Goal: Book appointment/travel/reservation

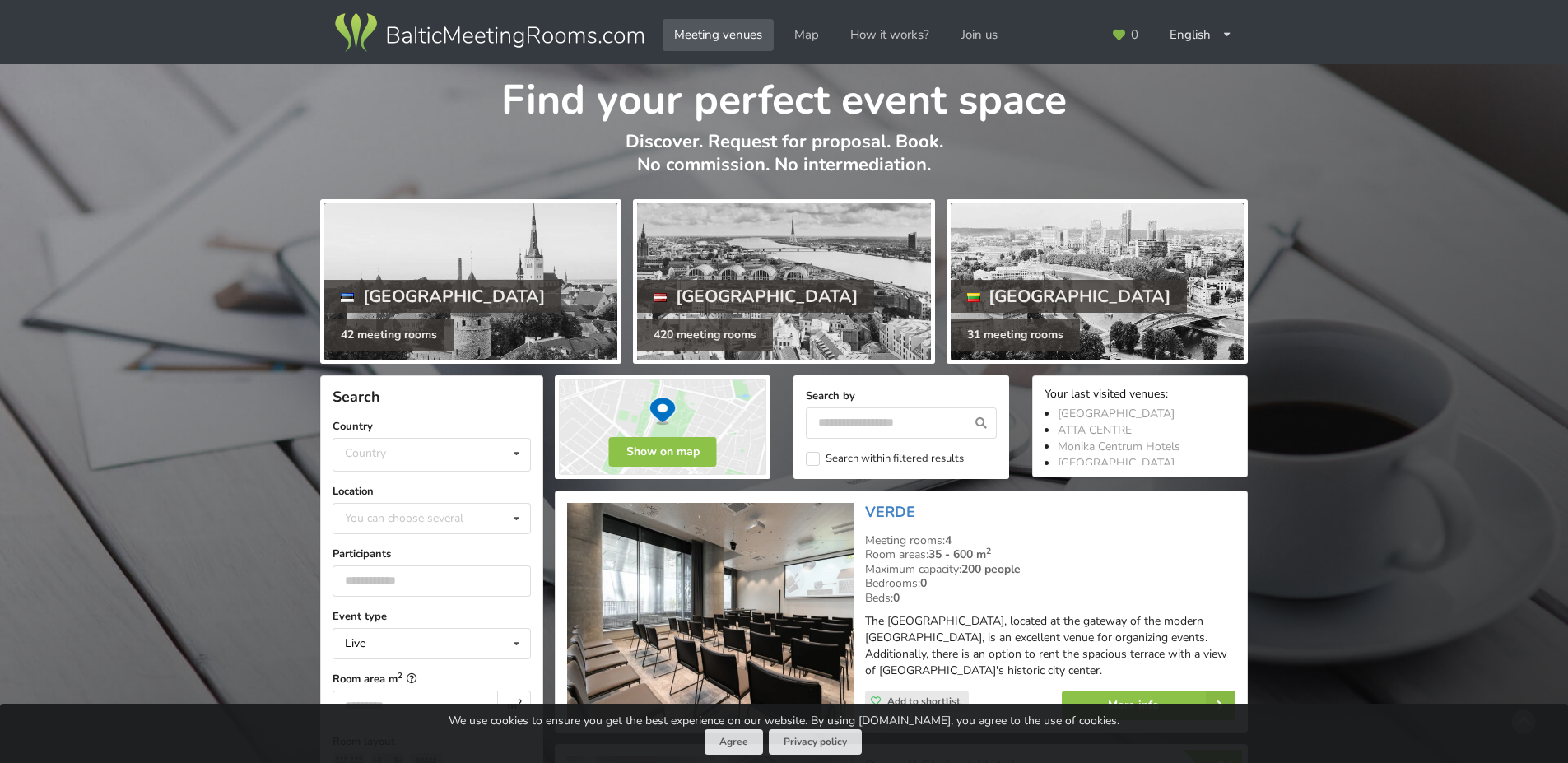
scroll to position [247, 0]
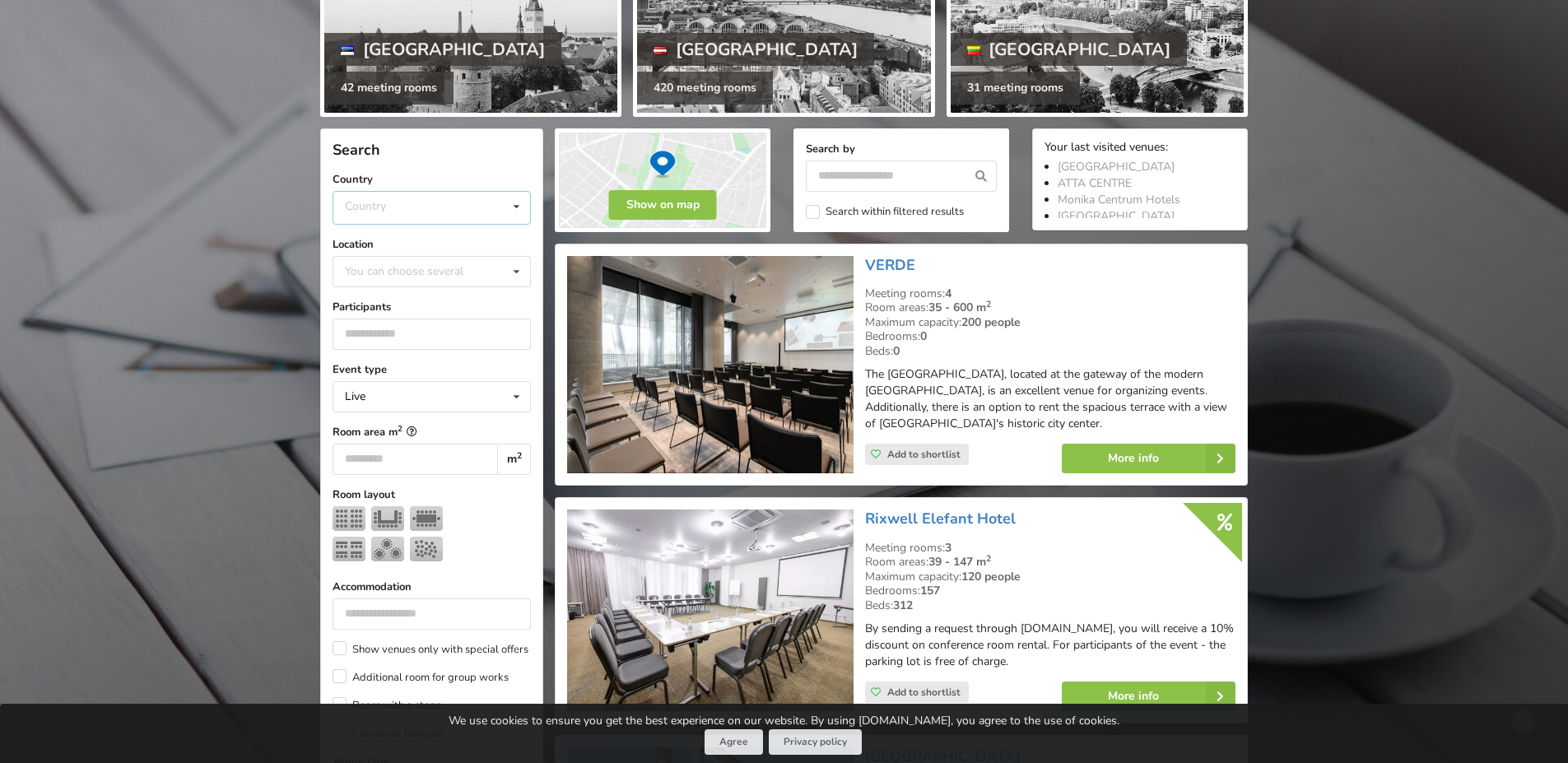
click at [390, 212] on div "Country Estonia Latvia Lithuania" at bounding box center [432, 208] width 199 height 33
click at [385, 270] on div "[GEOGRAPHIC_DATA]" at bounding box center [431, 269] width 197 height 30
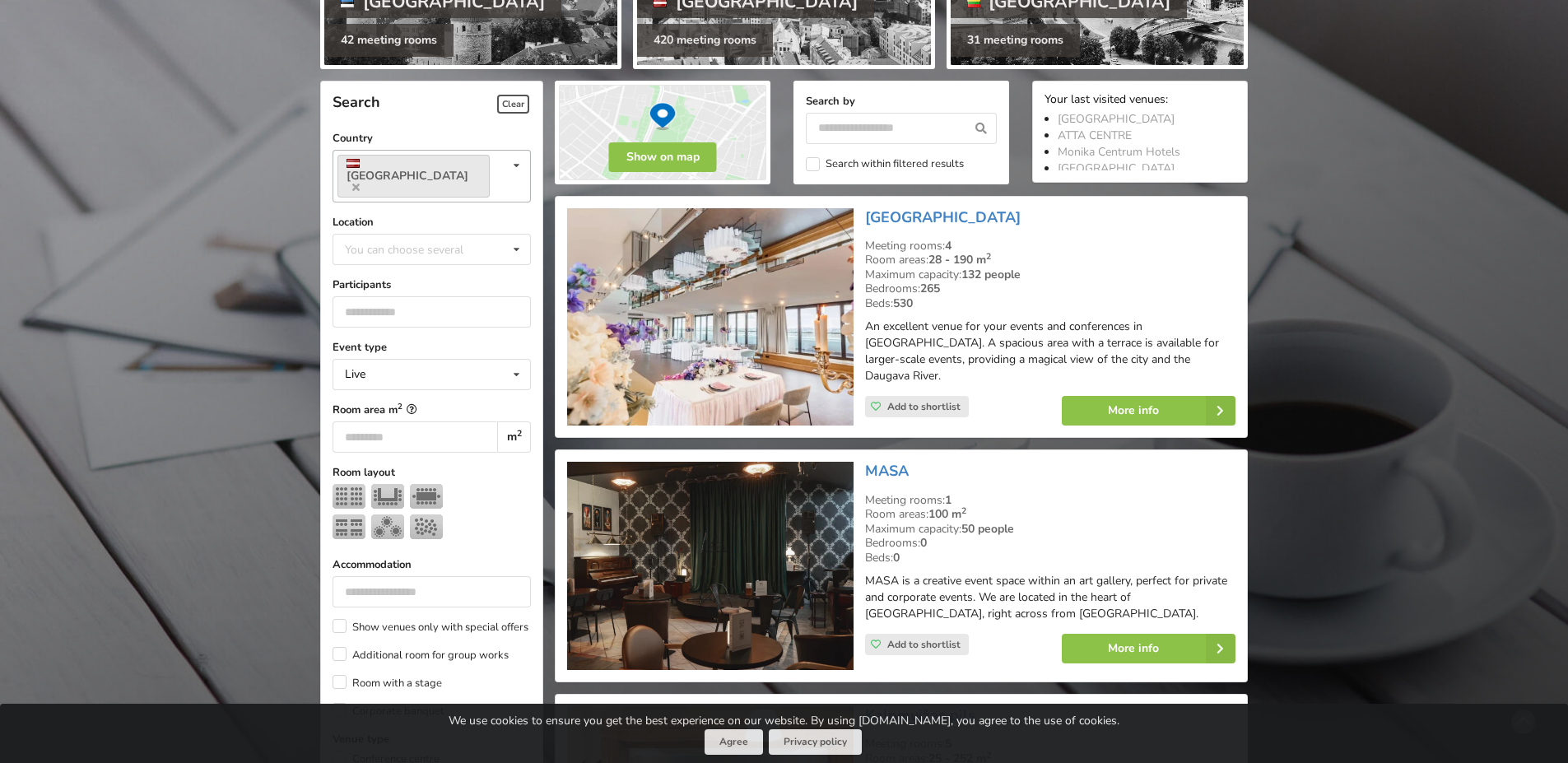
scroll to position [369, 0]
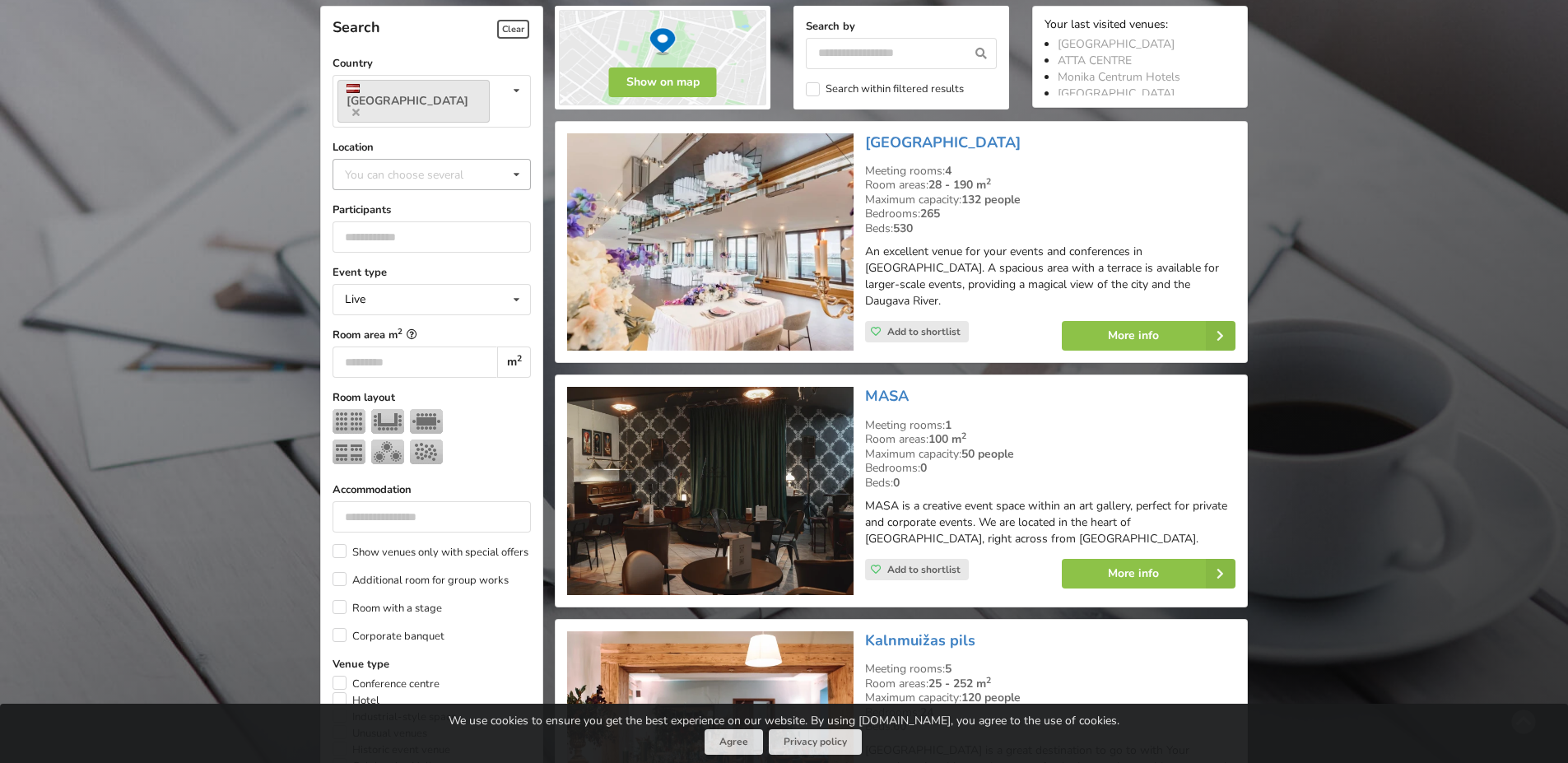
click at [374, 165] on div "You can choose several" at bounding box center [420, 173] width 160 height 19
type input "**"
click at [386, 193] on div "[GEOGRAPHIC_DATA]" at bounding box center [431, 204] width 197 height 30
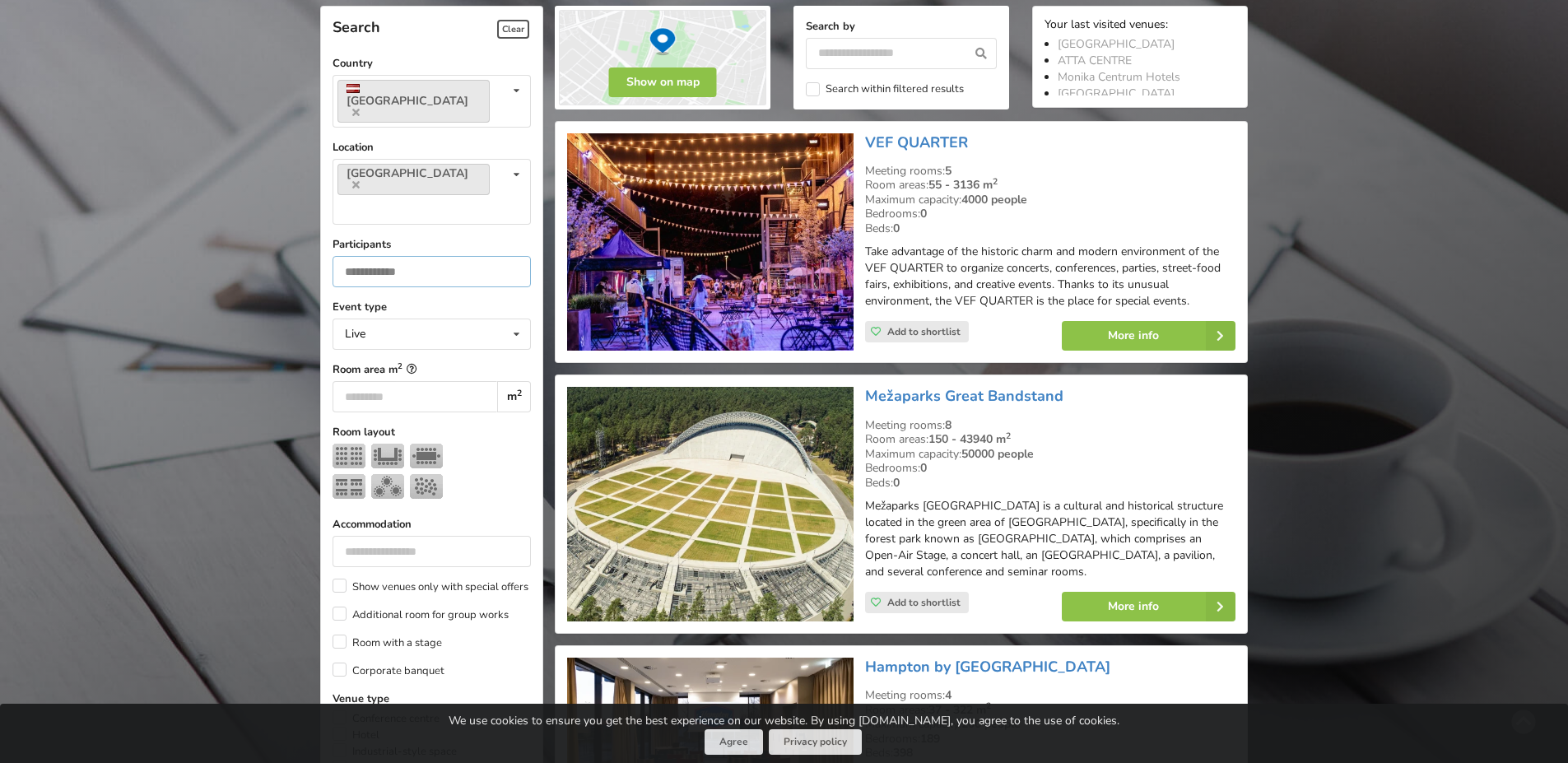
click at [383, 256] on input "number" at bounding box center [432, 271] width 199 height 31
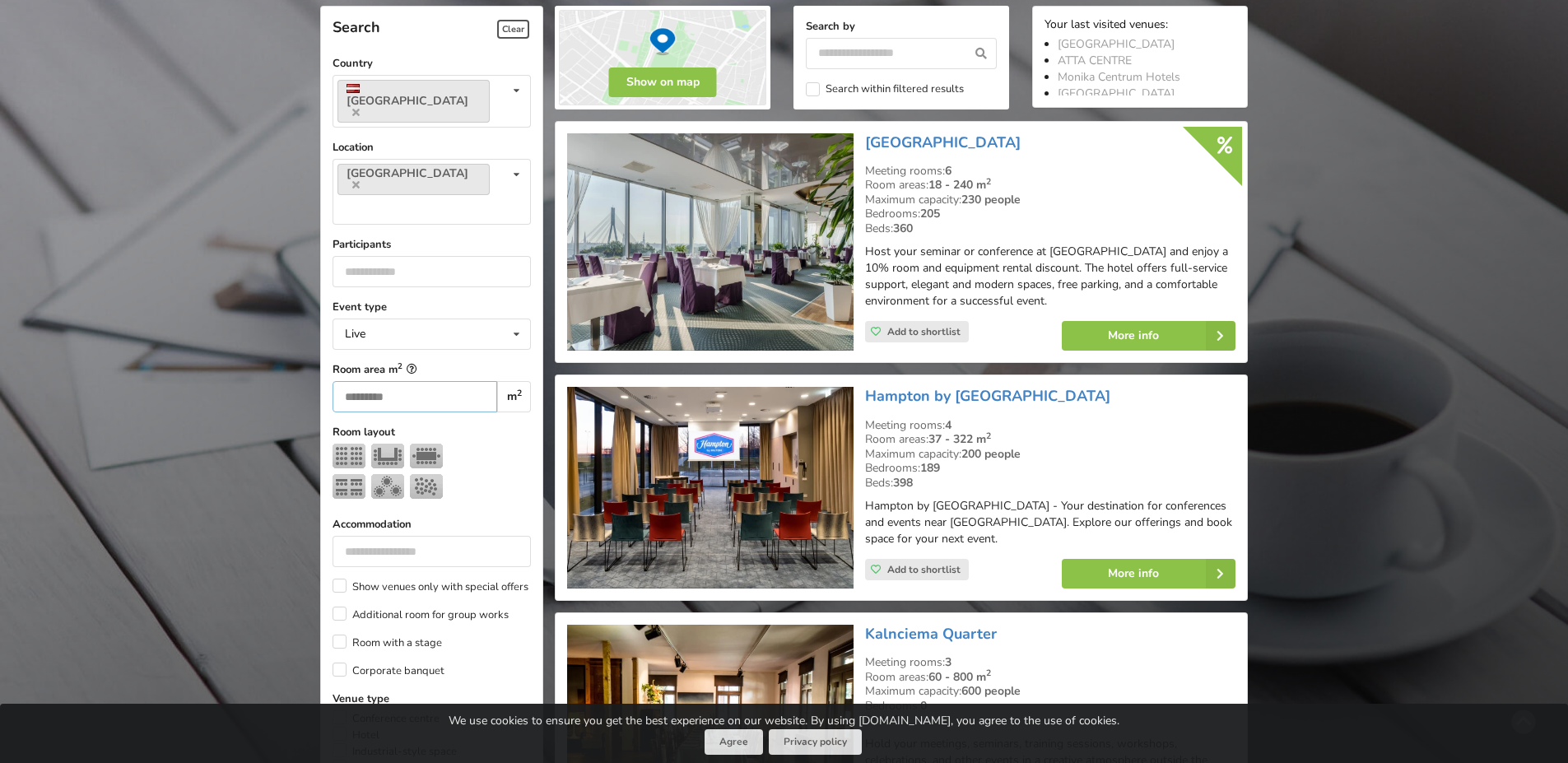
click at [451, 381] on input "number" at bounding box center [415, 397] width 165 height 31
drag, startPoint x: 369, startPoint y: 202, endPoint x: 306, endPoint y: 210, distance: 63.5
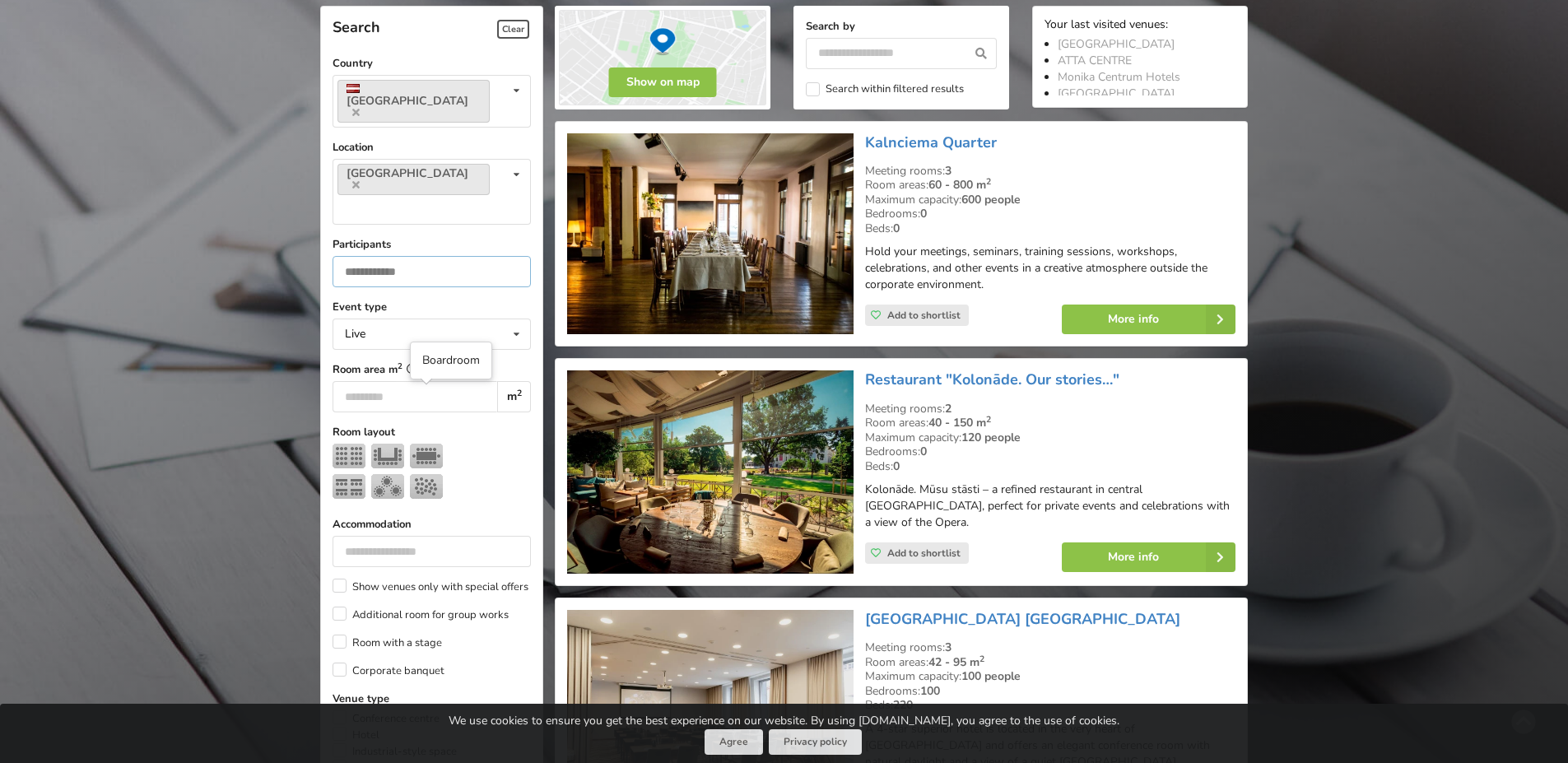
type input "**"
click at [428, 444] on img at bounding box center [427, 455] width 33 height 24
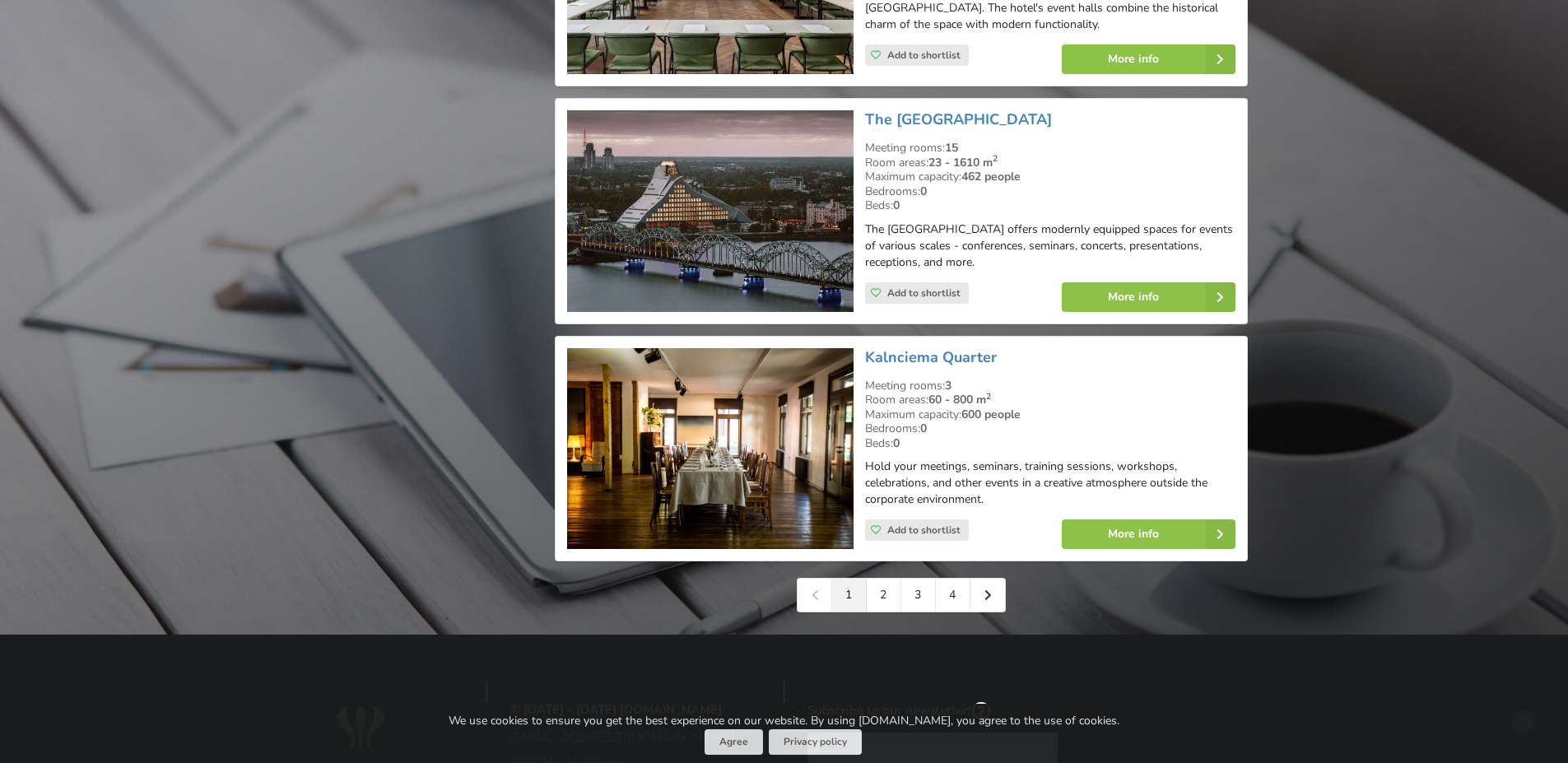
scroll to position [3828, 0]
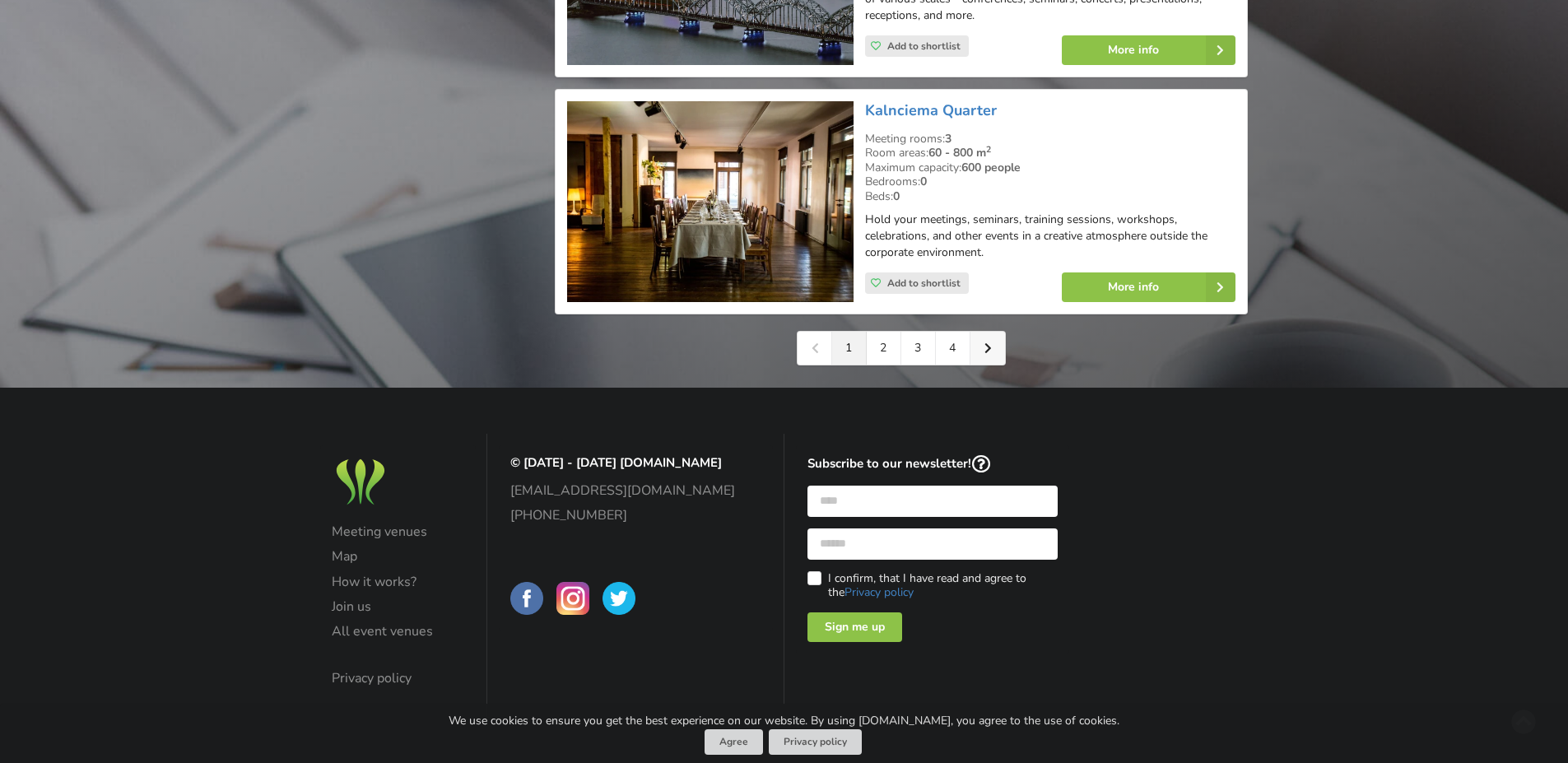
click at [994, 339] on link at bounding box center [987, 349] width 34 height 33
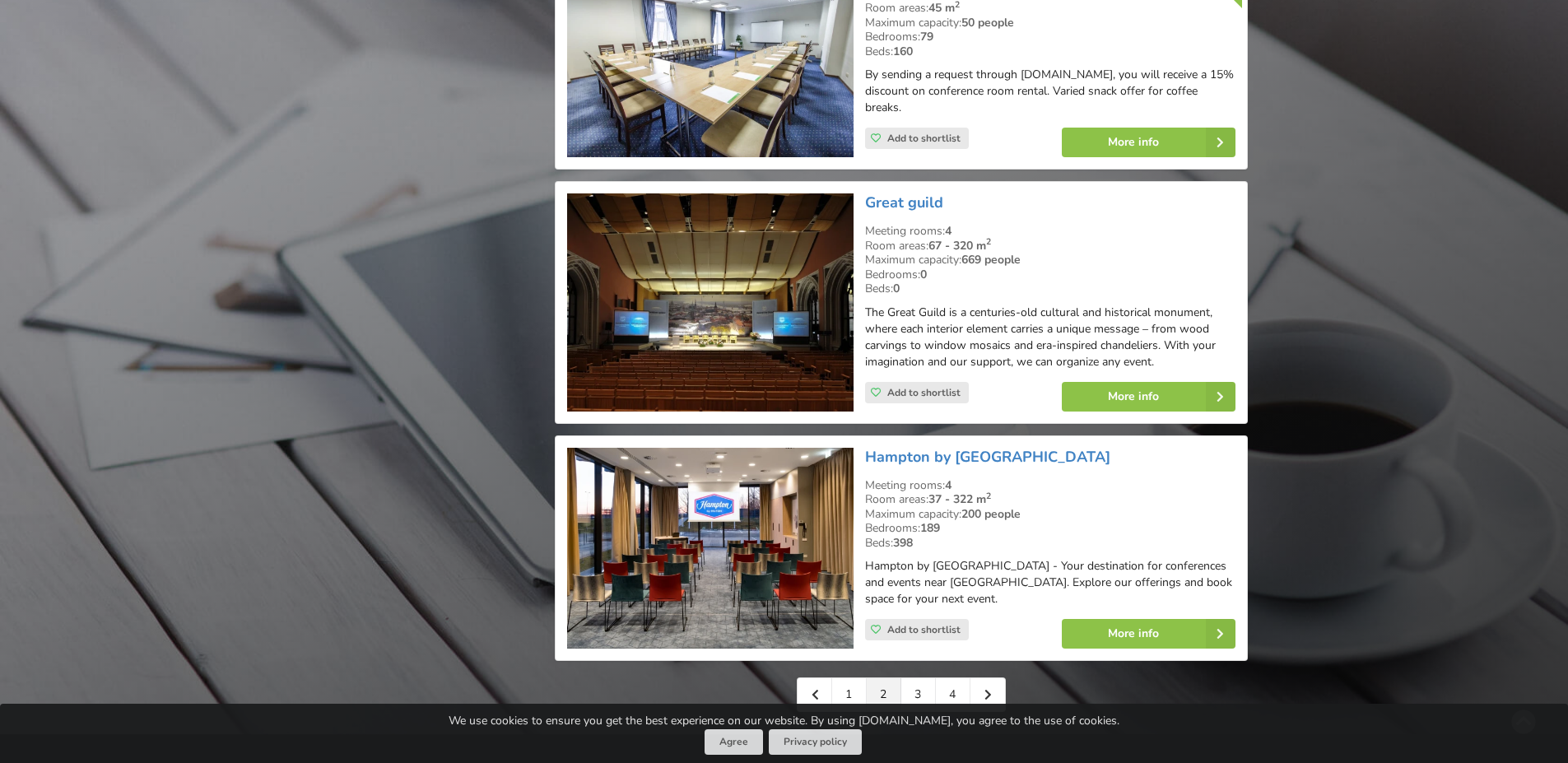
scroll to position [3758, 0]
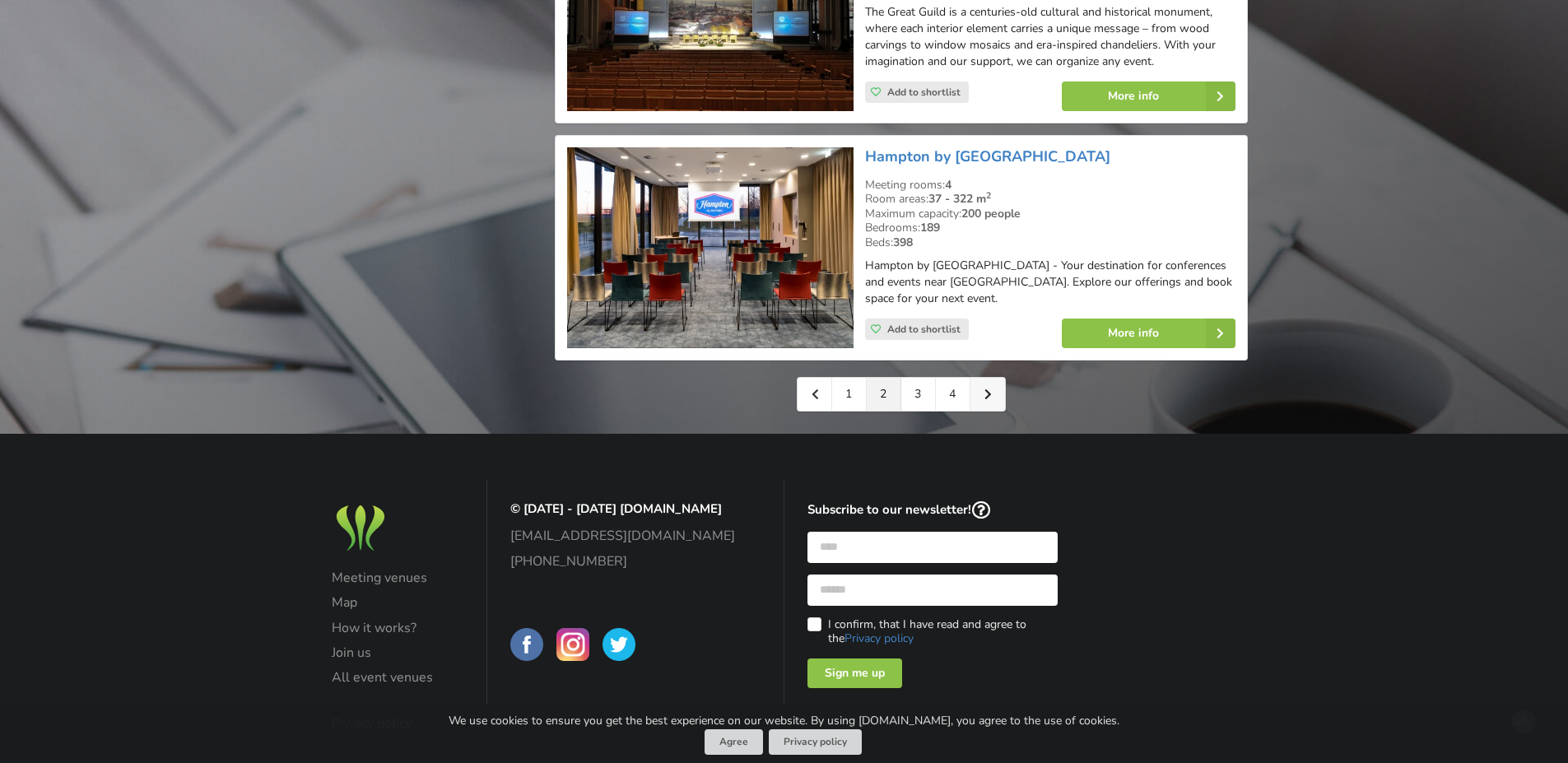
click at [987, 389] on icon at bounding box center [988, 395] width 8 height 12
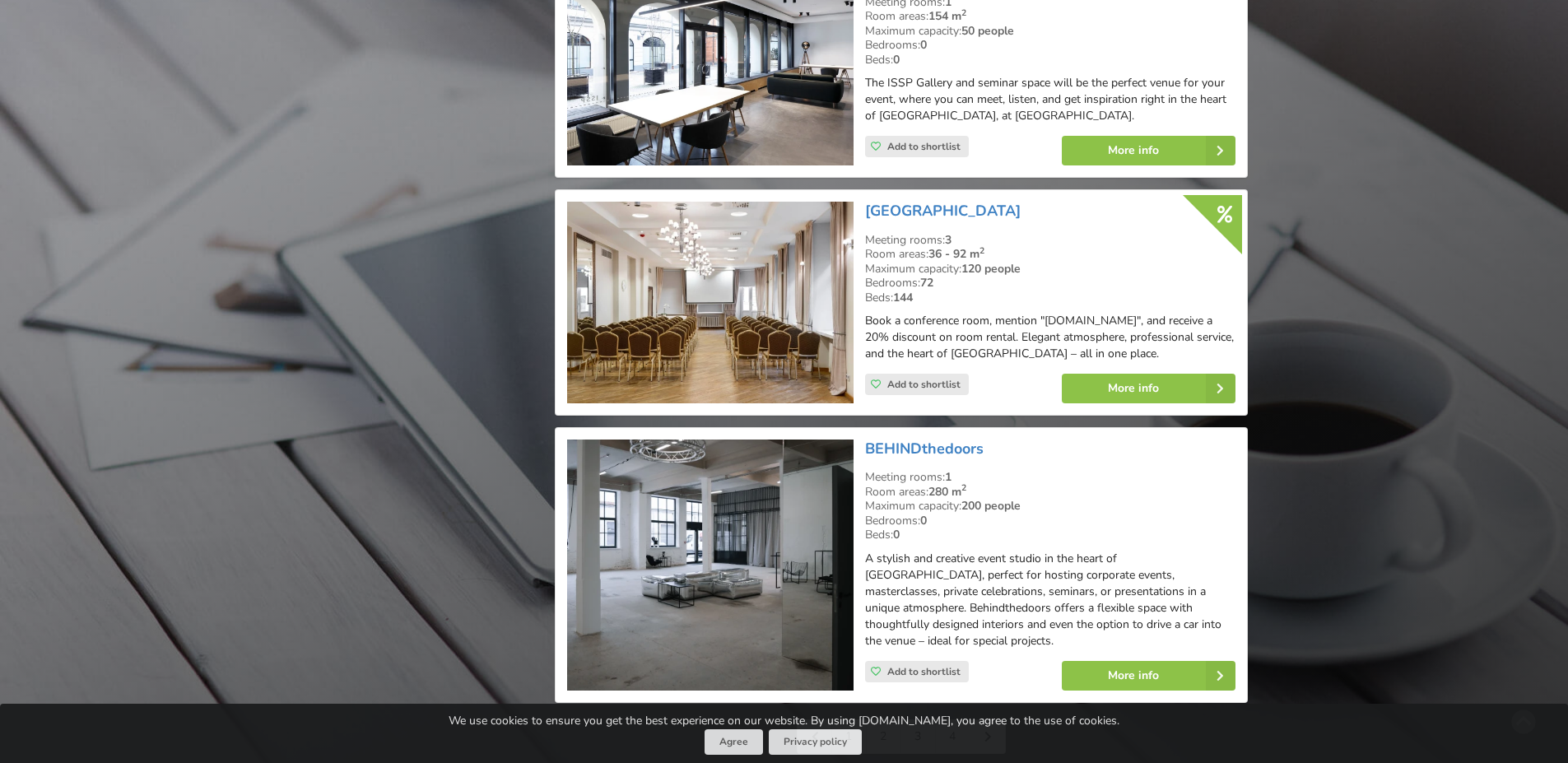
scroll to position [3875, 0]
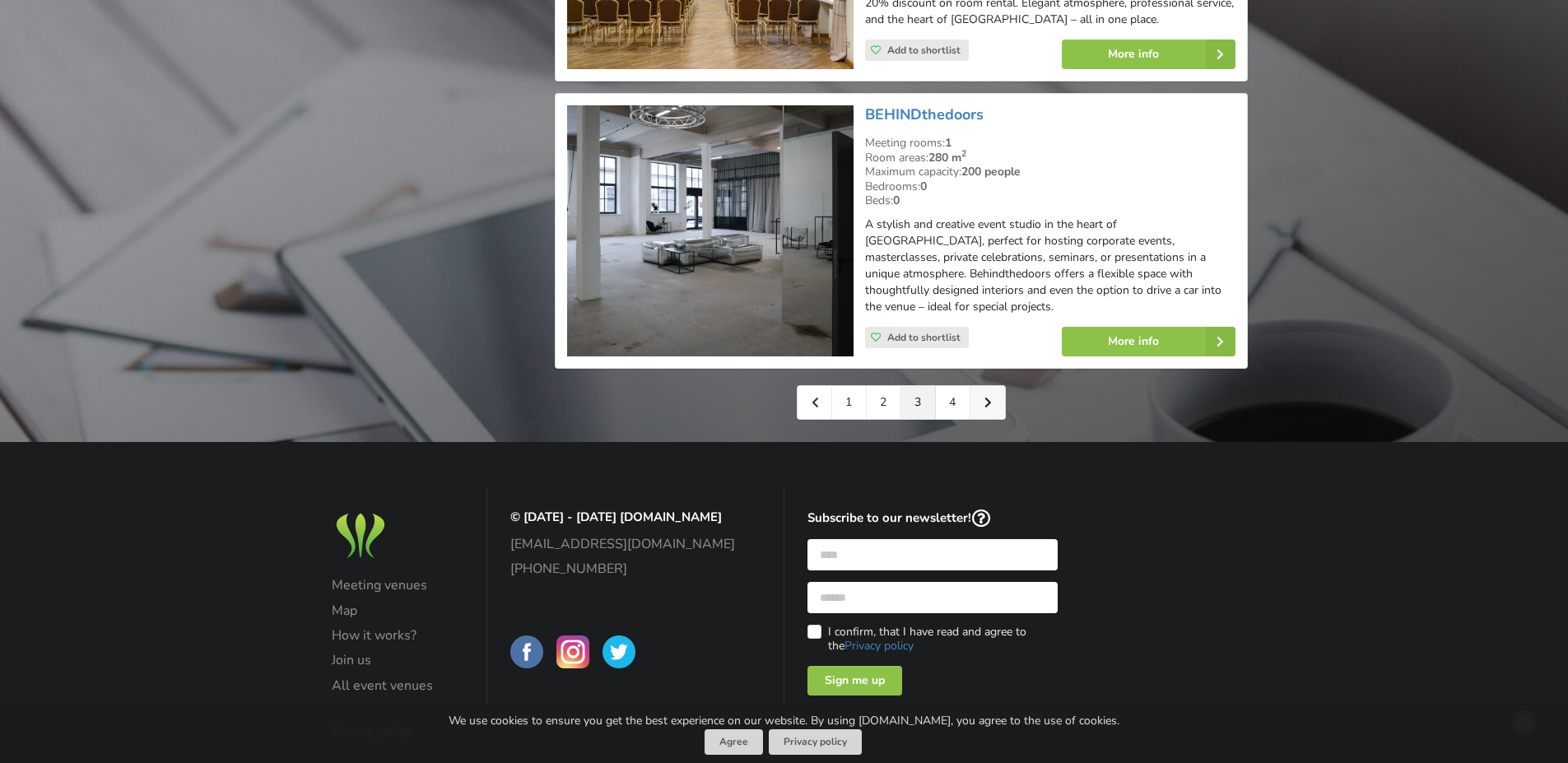
click at [980, 386] on link at bounding box center [987, 403] width 34 height 33
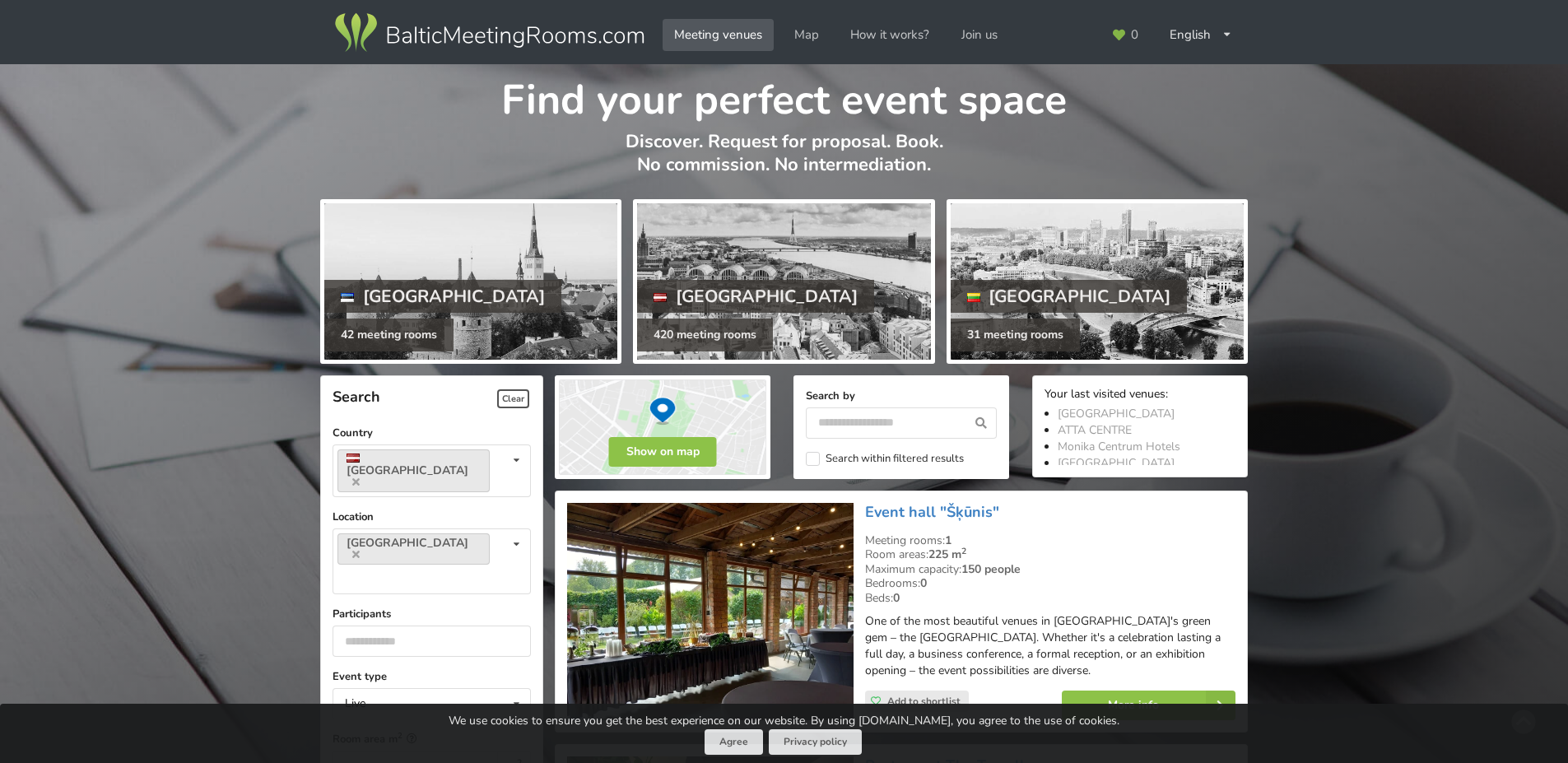
scroll to position [329, 0]
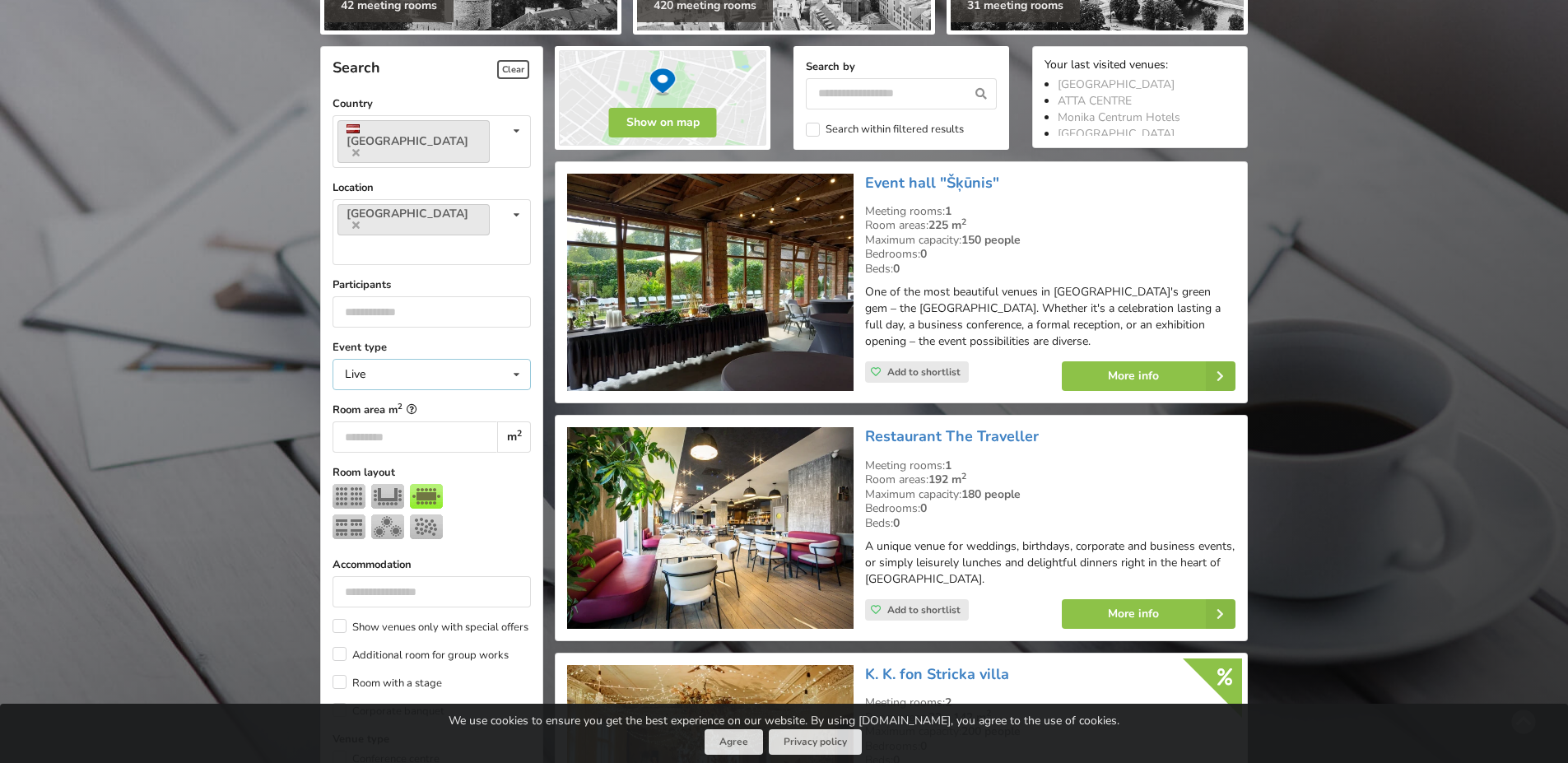
click at [505, 359] on icon at bounding box center [516, 374] width 24 height 30
click at [239, 326] on div "Find your perfect event space Discover. Request for proposal. Book. No commissi…" at bounding box center [784, 581] width 1568 height 1693
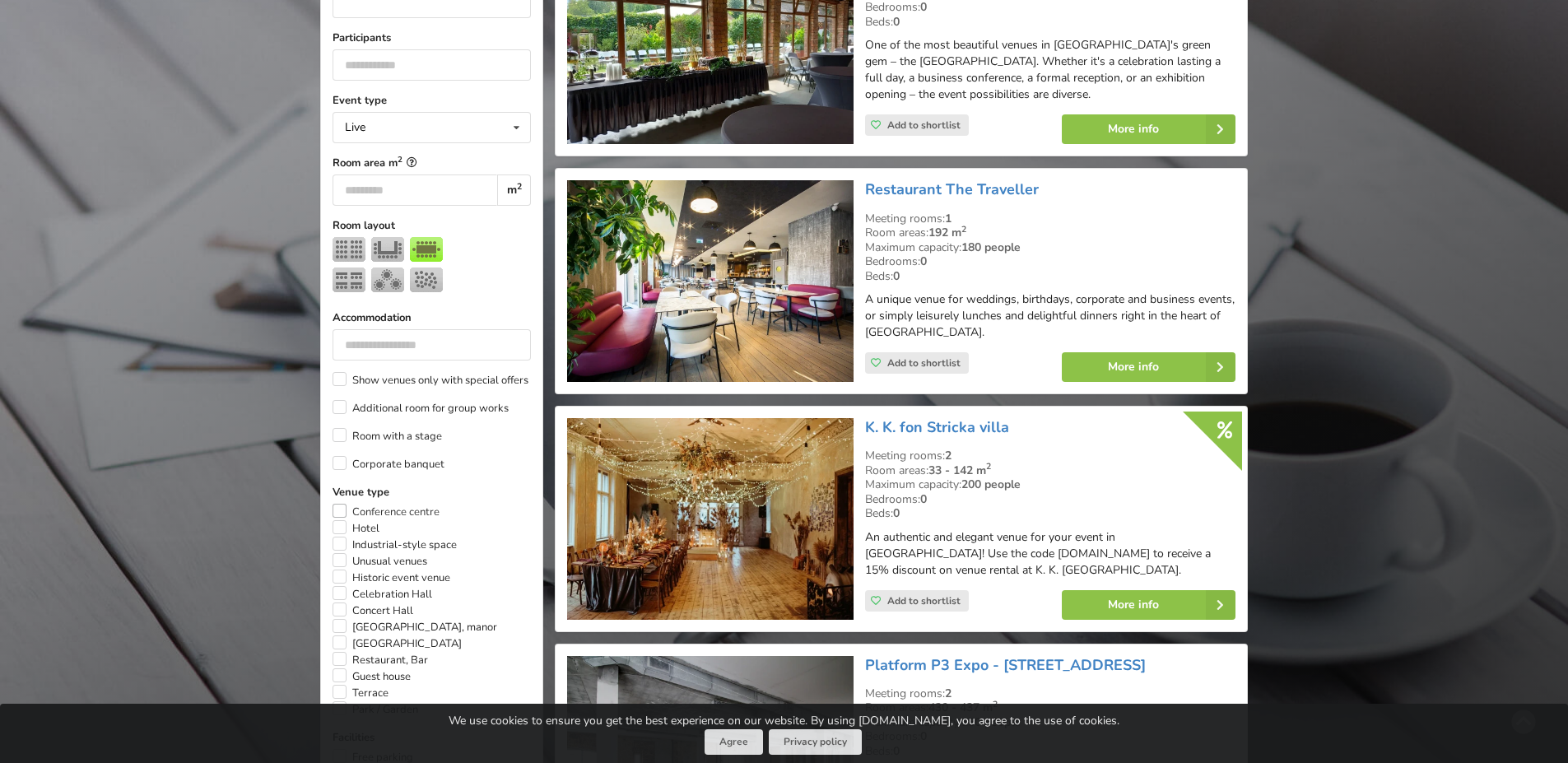
click at [371, 503] on label "Conference centre" at bounding box center [386, 511] width 107 height 17
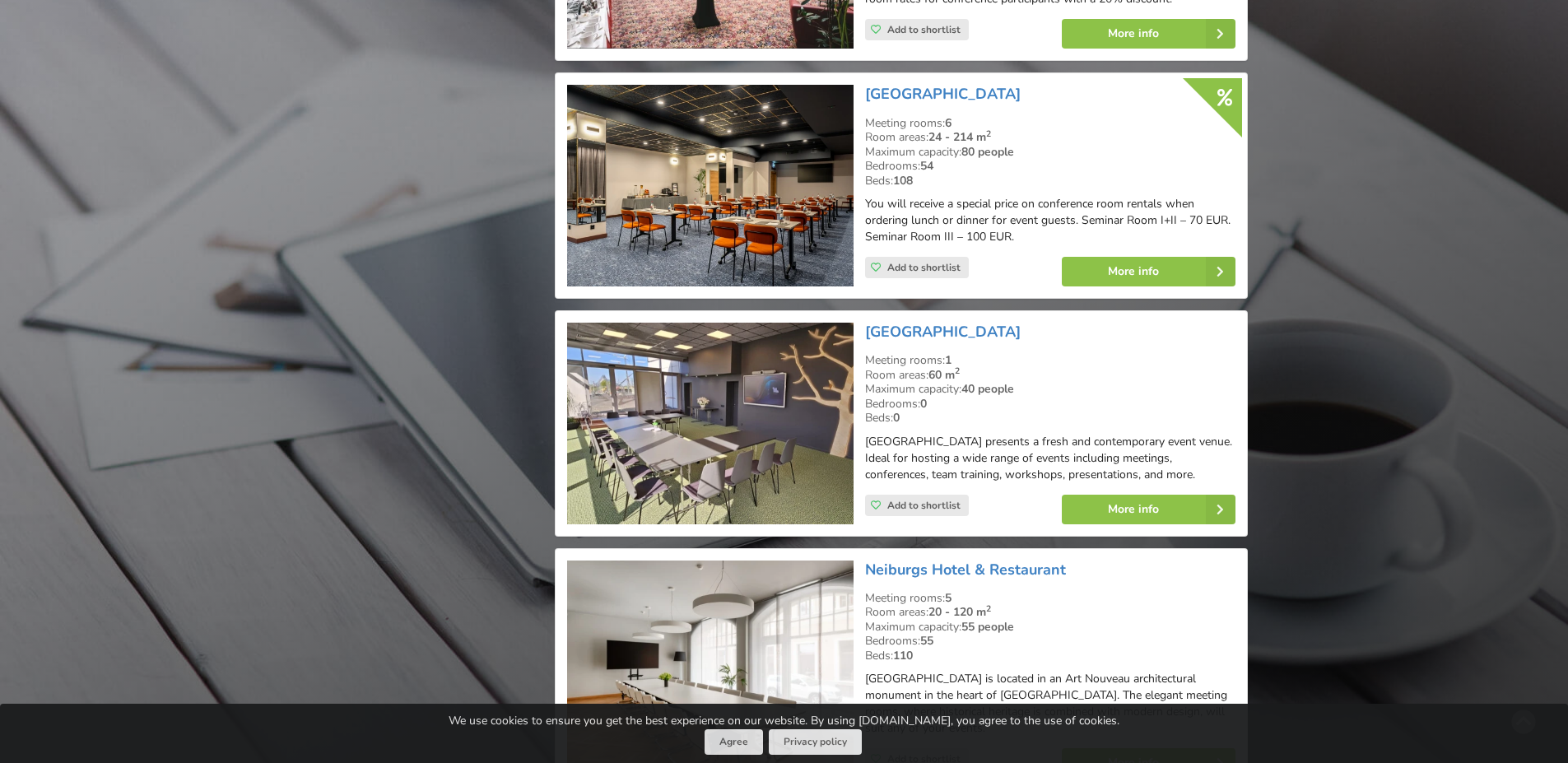
scroll to position [3746, 0]
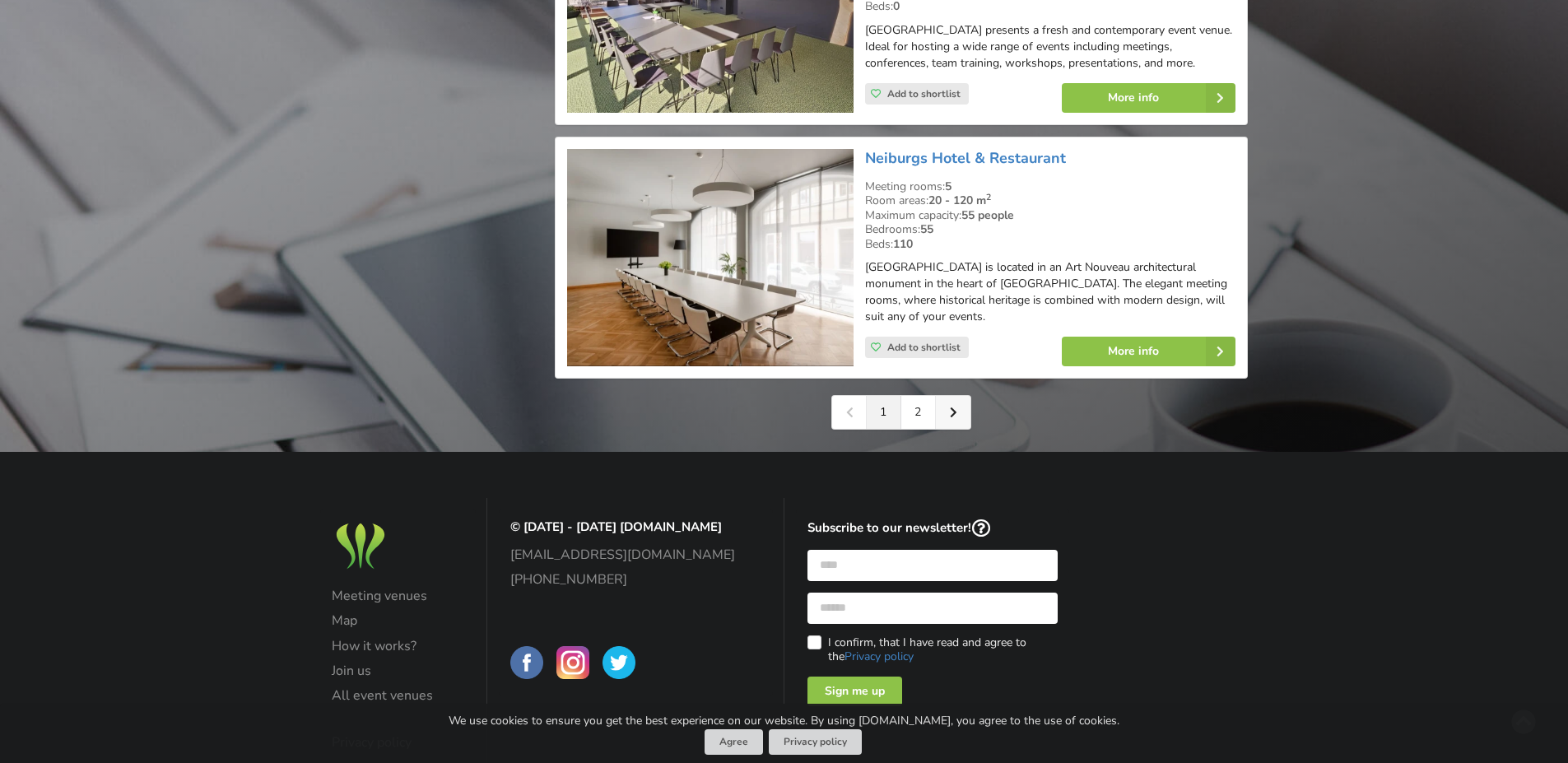
click at [946, 415] on link at bounding box center [953, 412] width 34 height 33
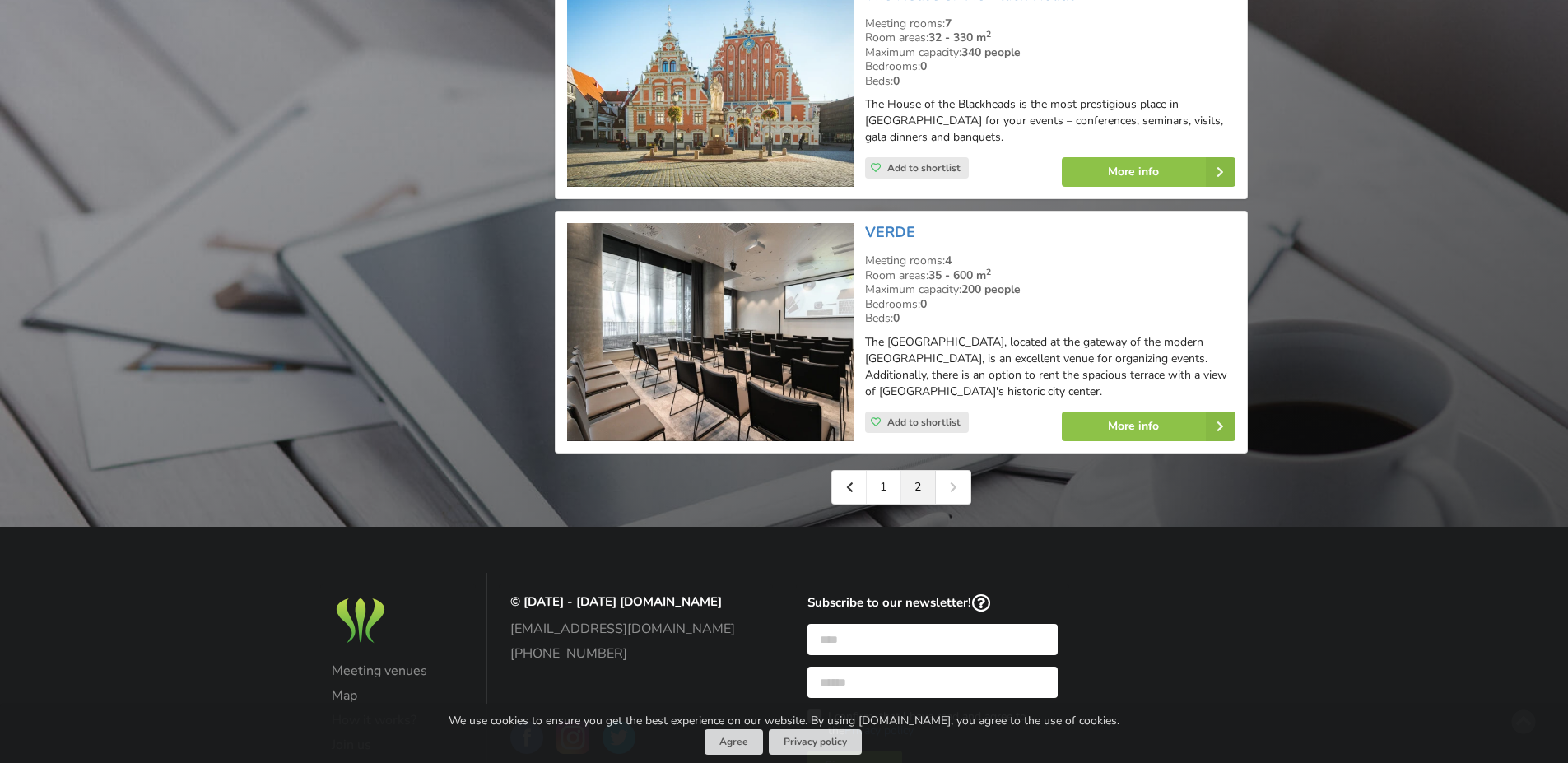
scroll to position [2154, 0]
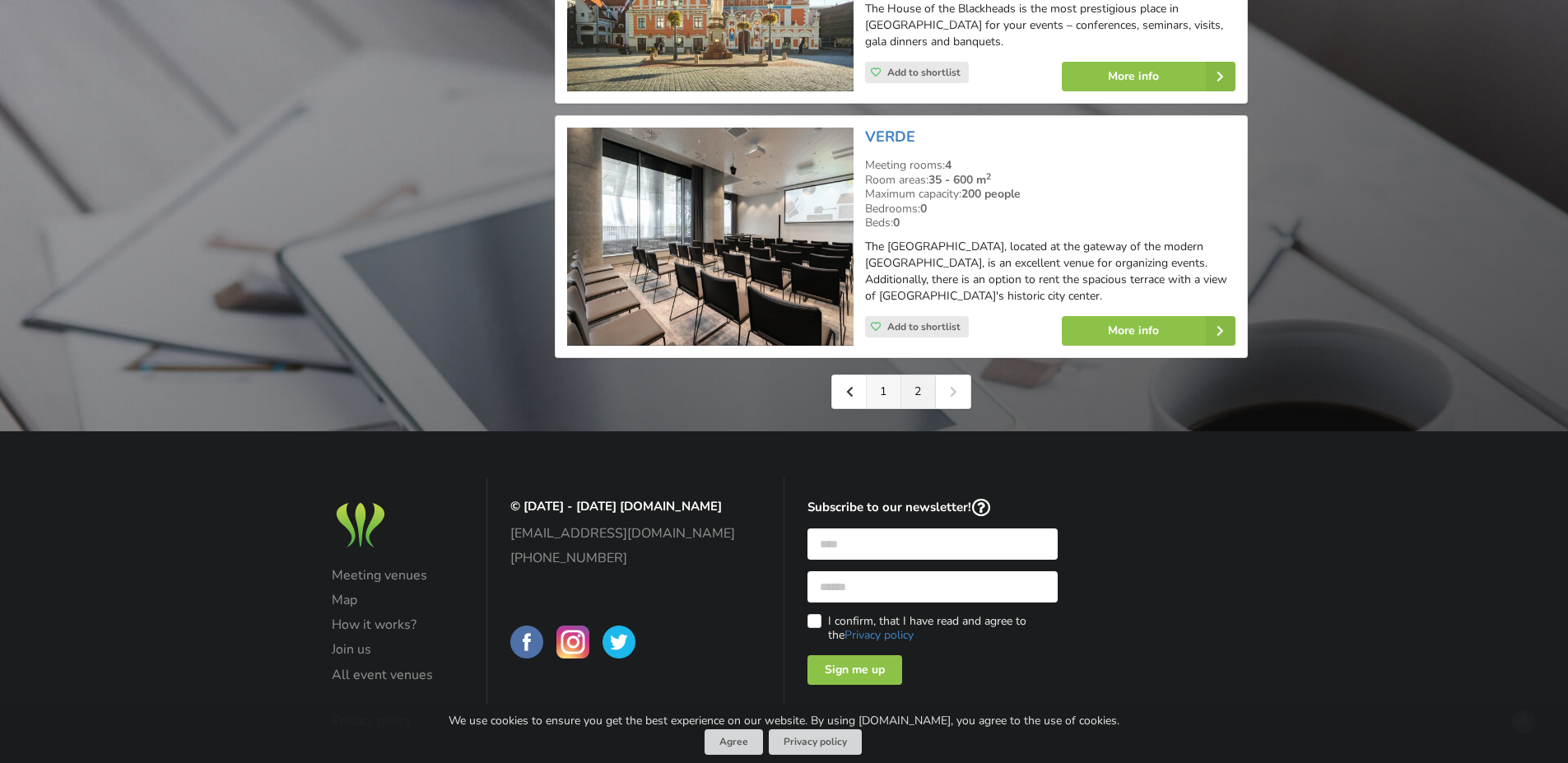
click at [882, 375] on link "1" at bounding box center [883, 392] width 34 height 33
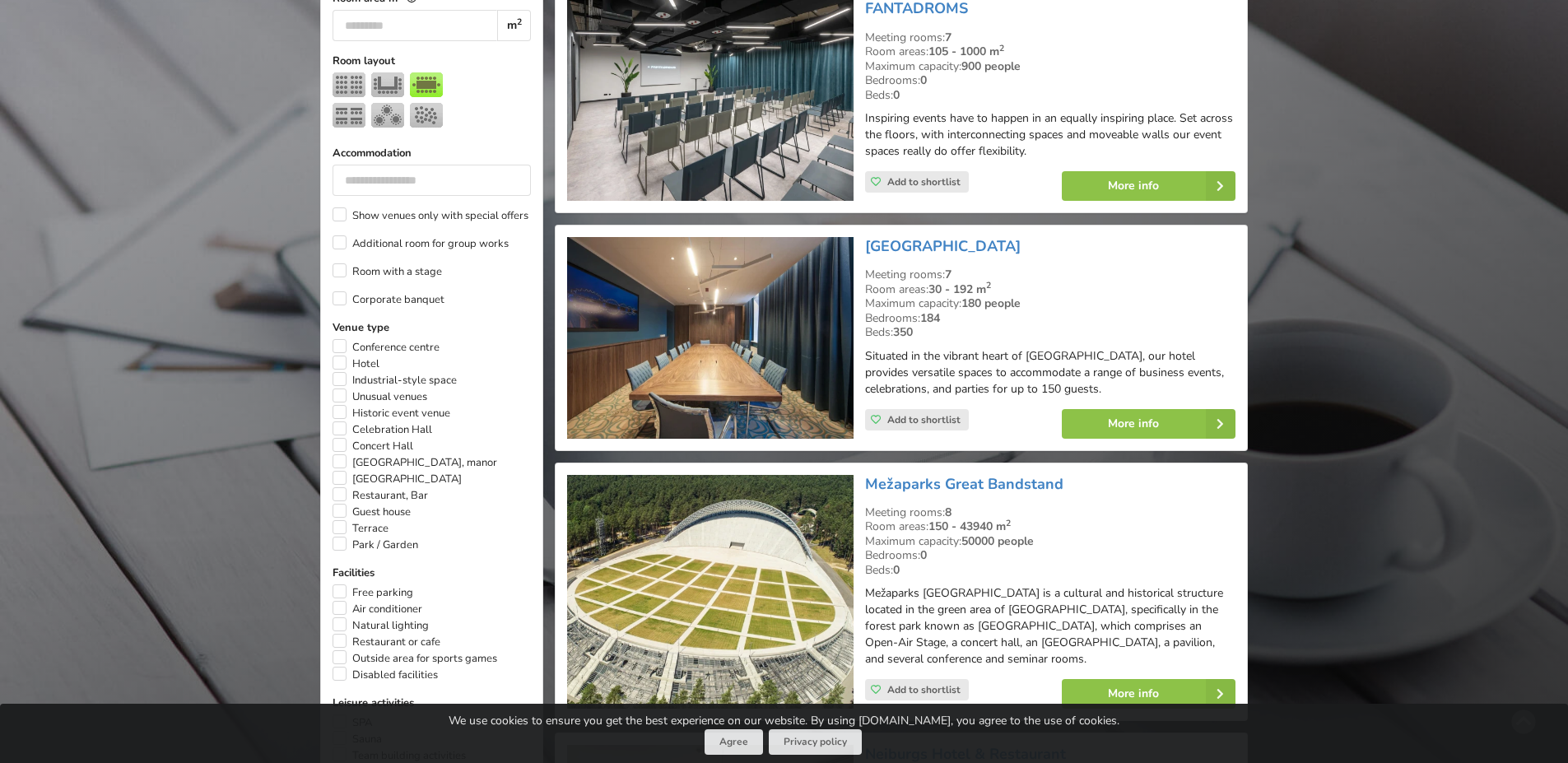
scroll to position [1235, 0]
